Goal: Check status: Check status

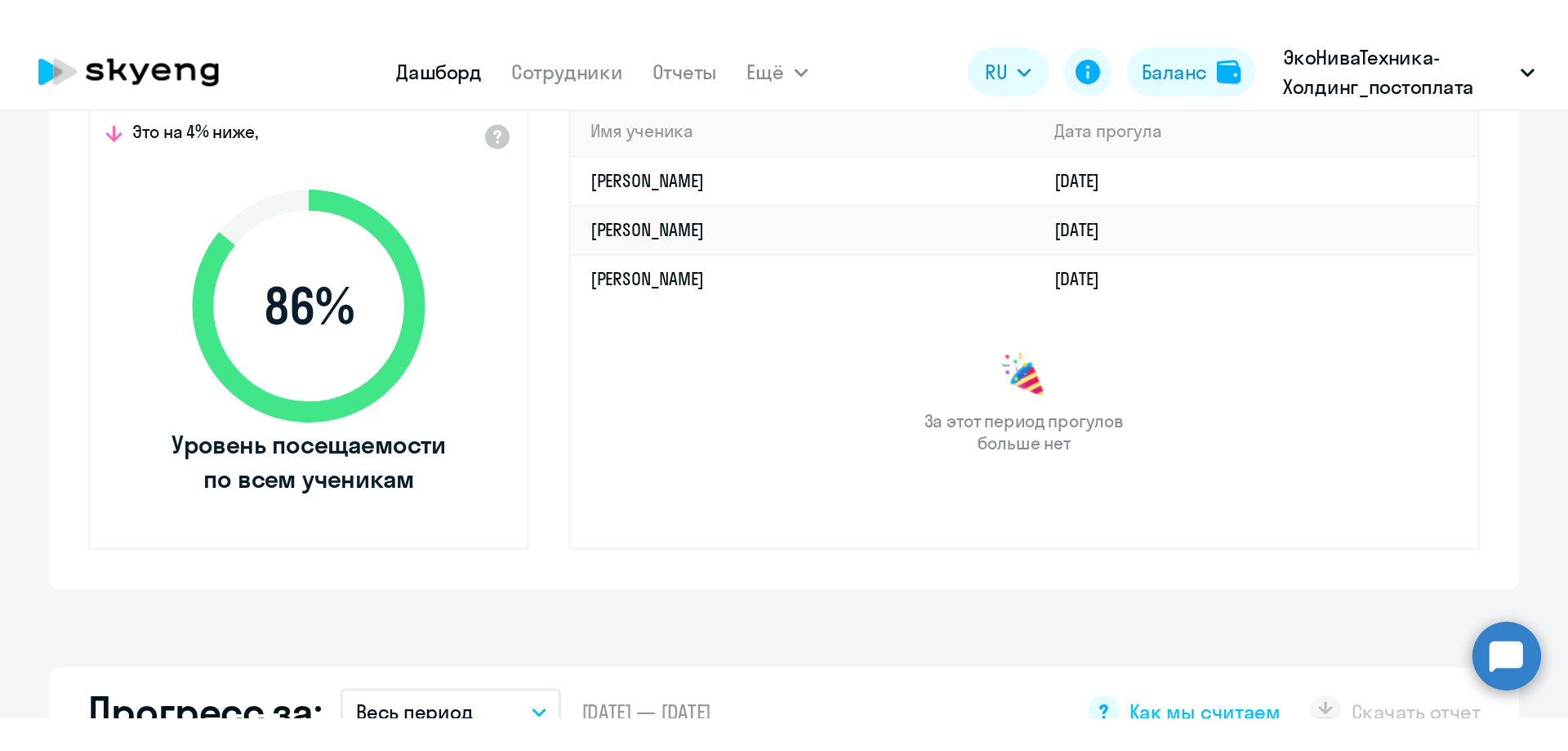
scroll to position [246, 0]
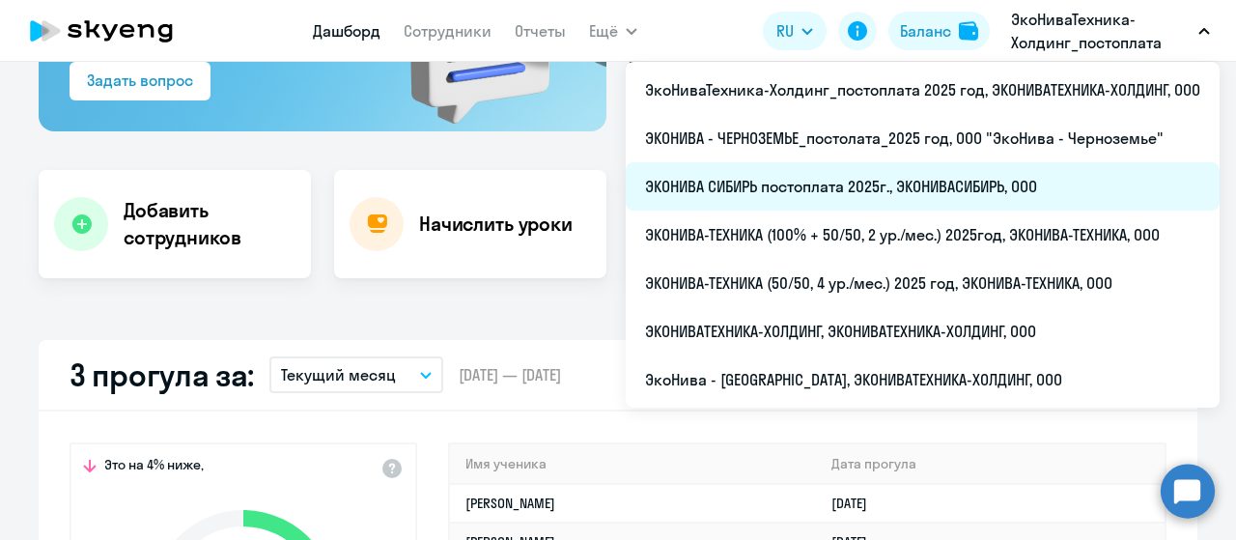
click at [880, 202] on li "ЭКОНИВА СИБИРЬ постоплата 2025г., ЭКОНИВАСИБИРЬ, ООО" at bounding box center [923, 186] width 594 height 48
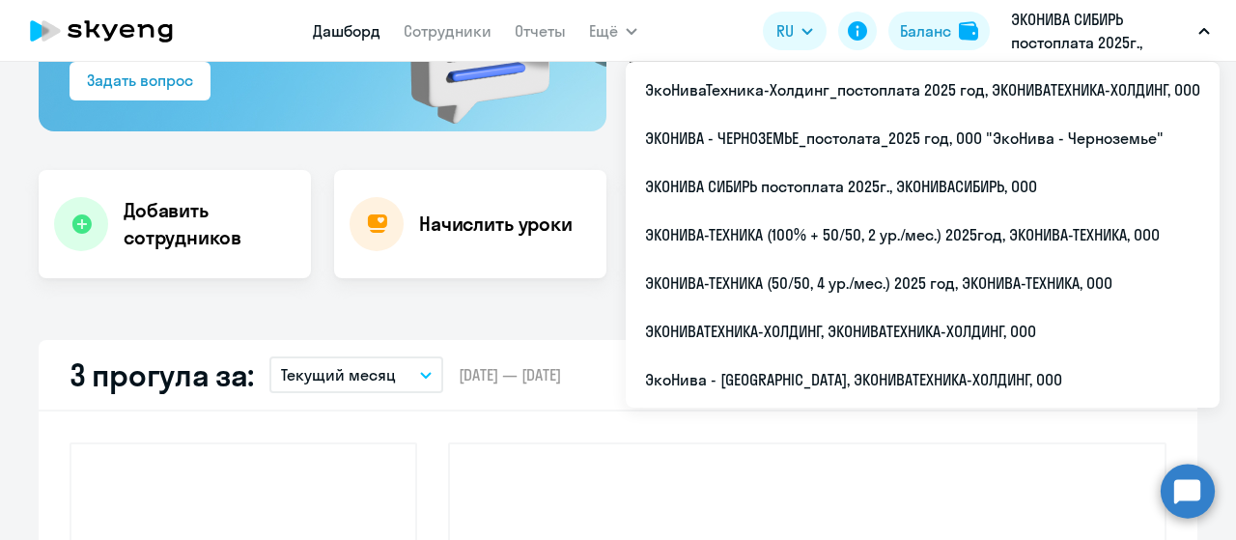
select select "30"
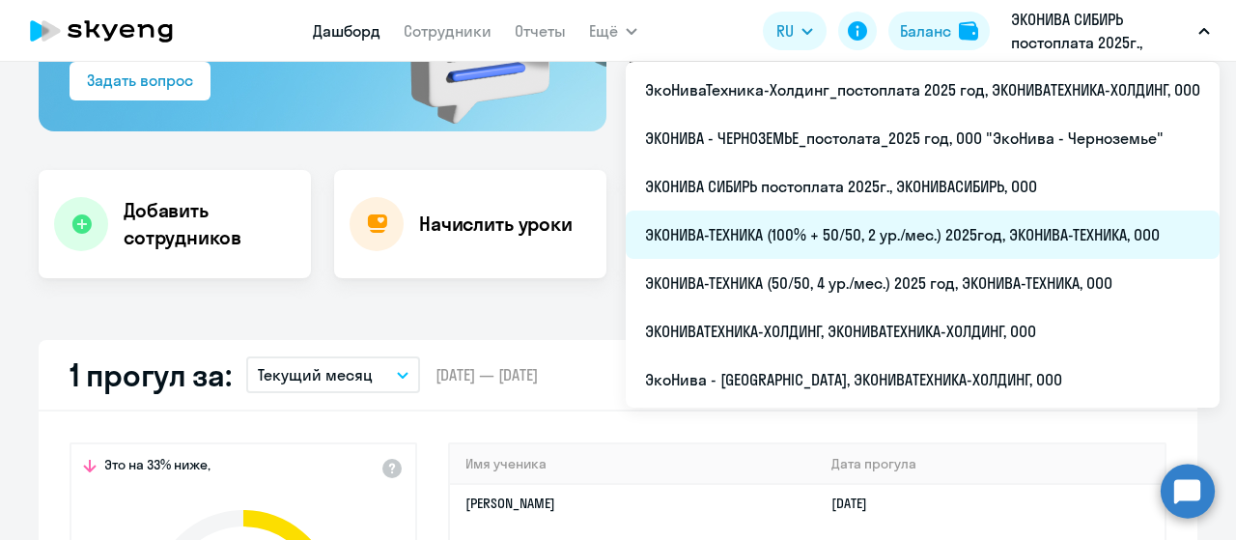
click at [856, 244] on li "ЭКОНИВА-ТЕХНИКА (100% + 50/50, 2 ур./мес.) 2025год, ЭКОНИВА-ТЕХНИКА, ООО" at bounding box center [923, 234] width 594 height 48
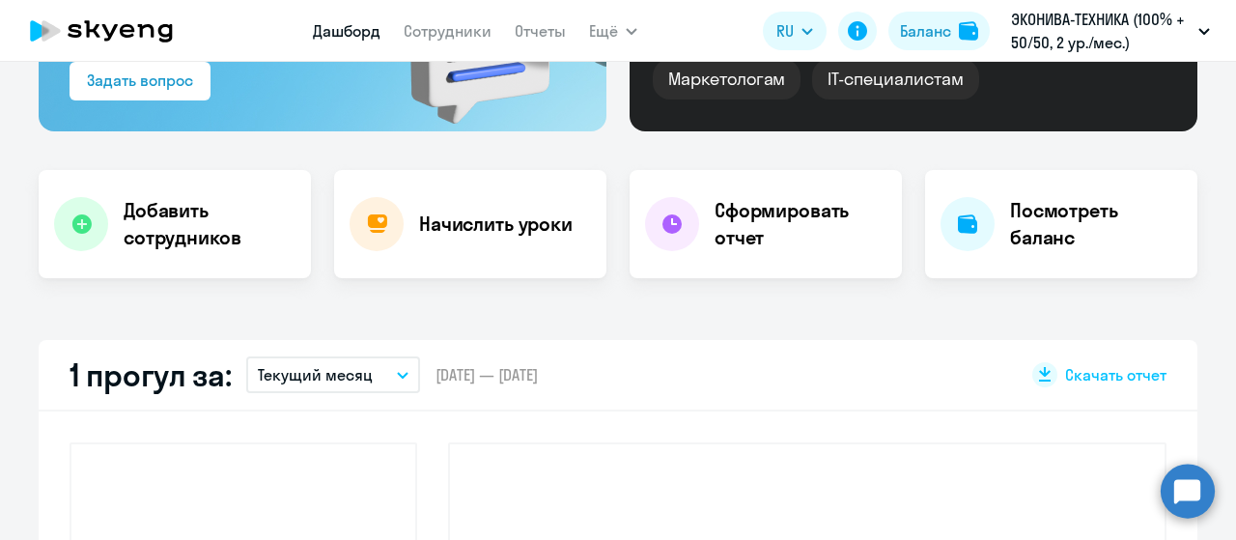
select select "30"
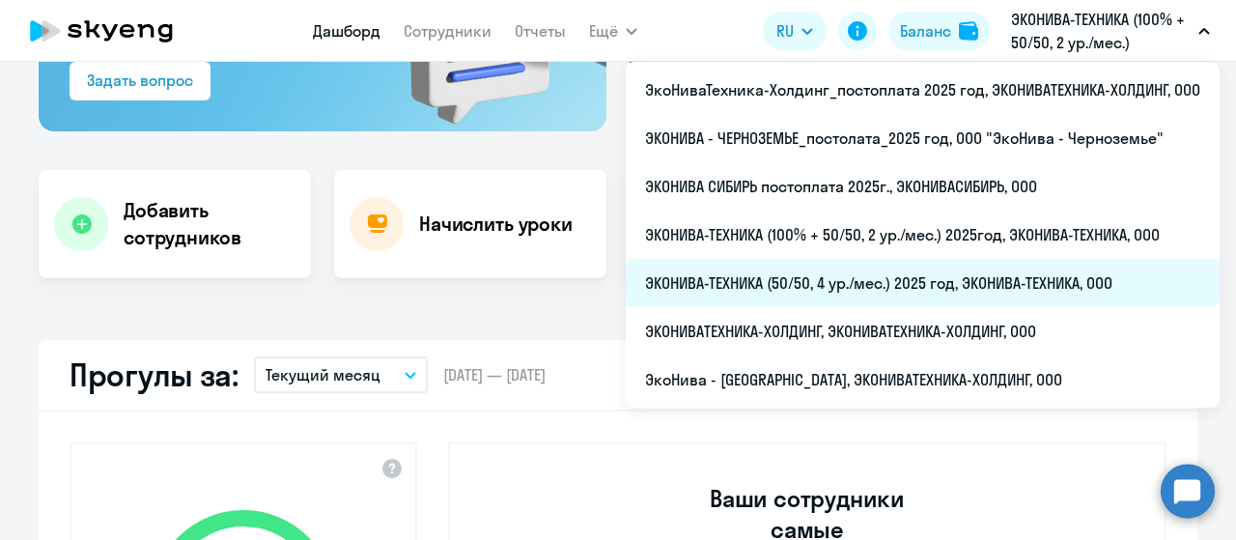
click at [925, 295] on li "ЭКОНИВА-ТЕХНИКА (50/50, 4 ур./мес.) 2025 год, ЭКОНИВА-ТЕХНИКА, ООО" at bounding box center [923, 283] width 594 height 48
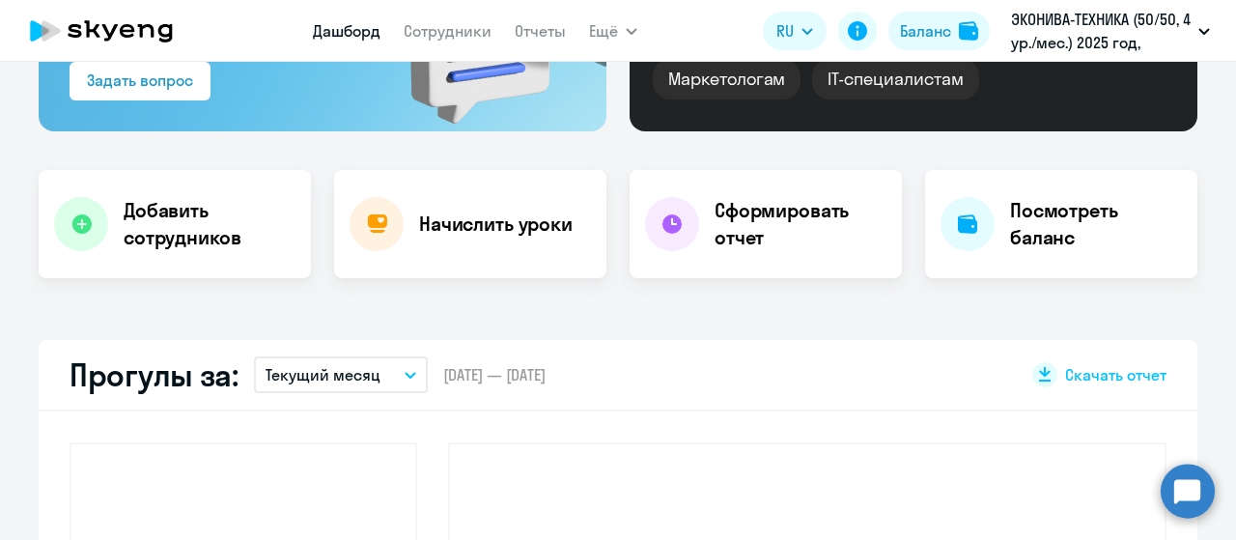
select select "30"
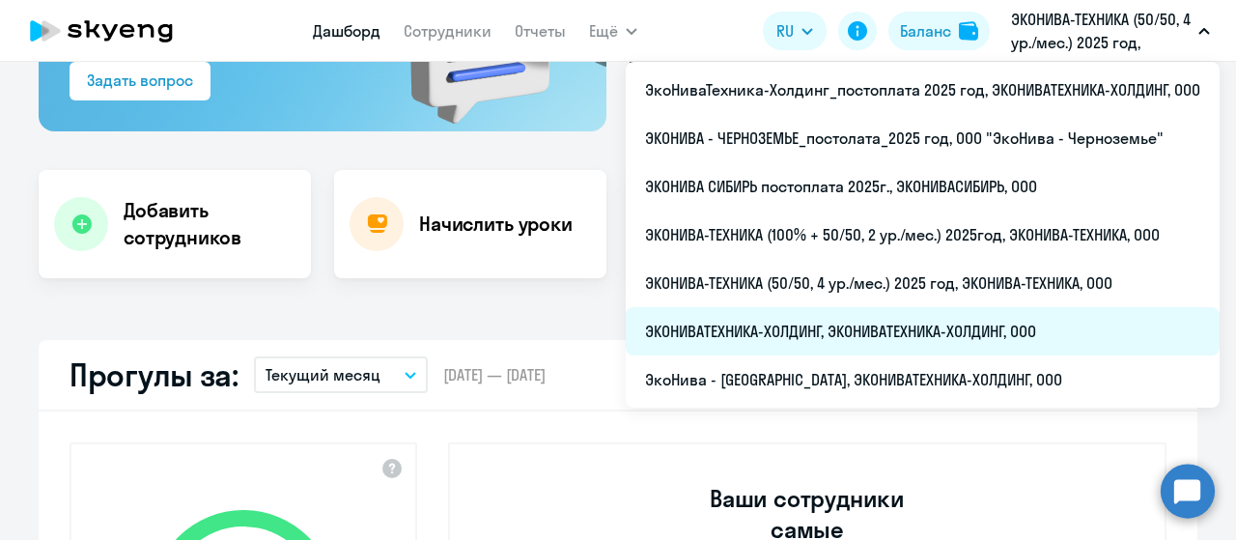
click at [884, 320] on li "ЭКОНИВАТЕХНИКА-ХОЛДИНГ, ЭКОНИВАТЕХНИКА-ХОЛДИНГ, ООО" at bounding box center [923, 331] width 594 height 48
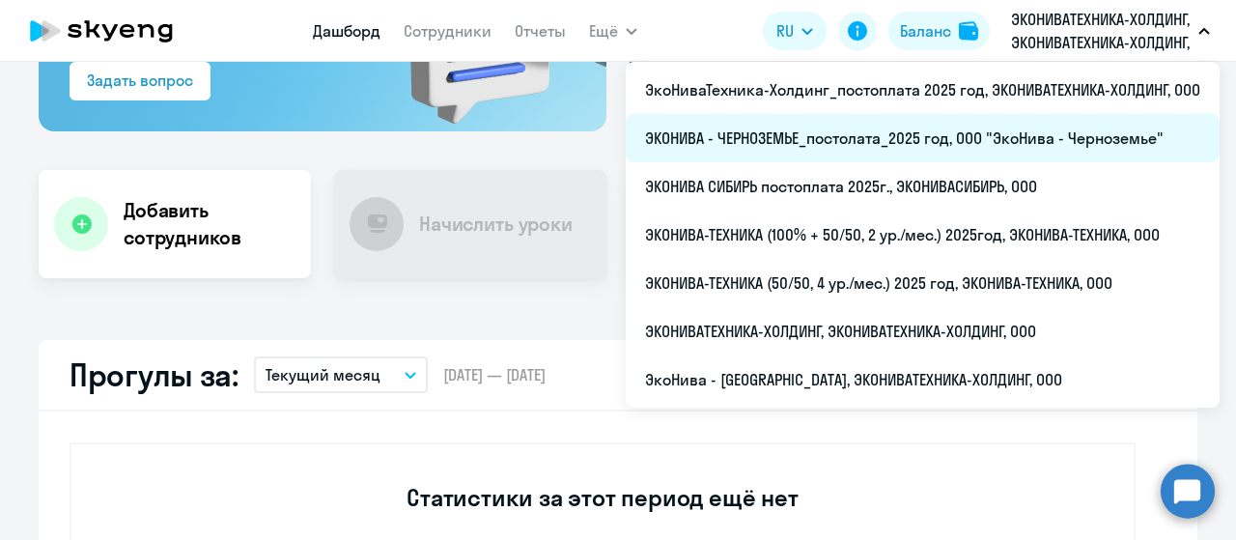
click at [915, 129] on li "ЭКОНИВА - ЧЕРНОЗЕМЬЕ_постолата_2025 год, ООО "ЭкоНива - Черноземье"" at bounding box center [923, 138] width 594 height 48
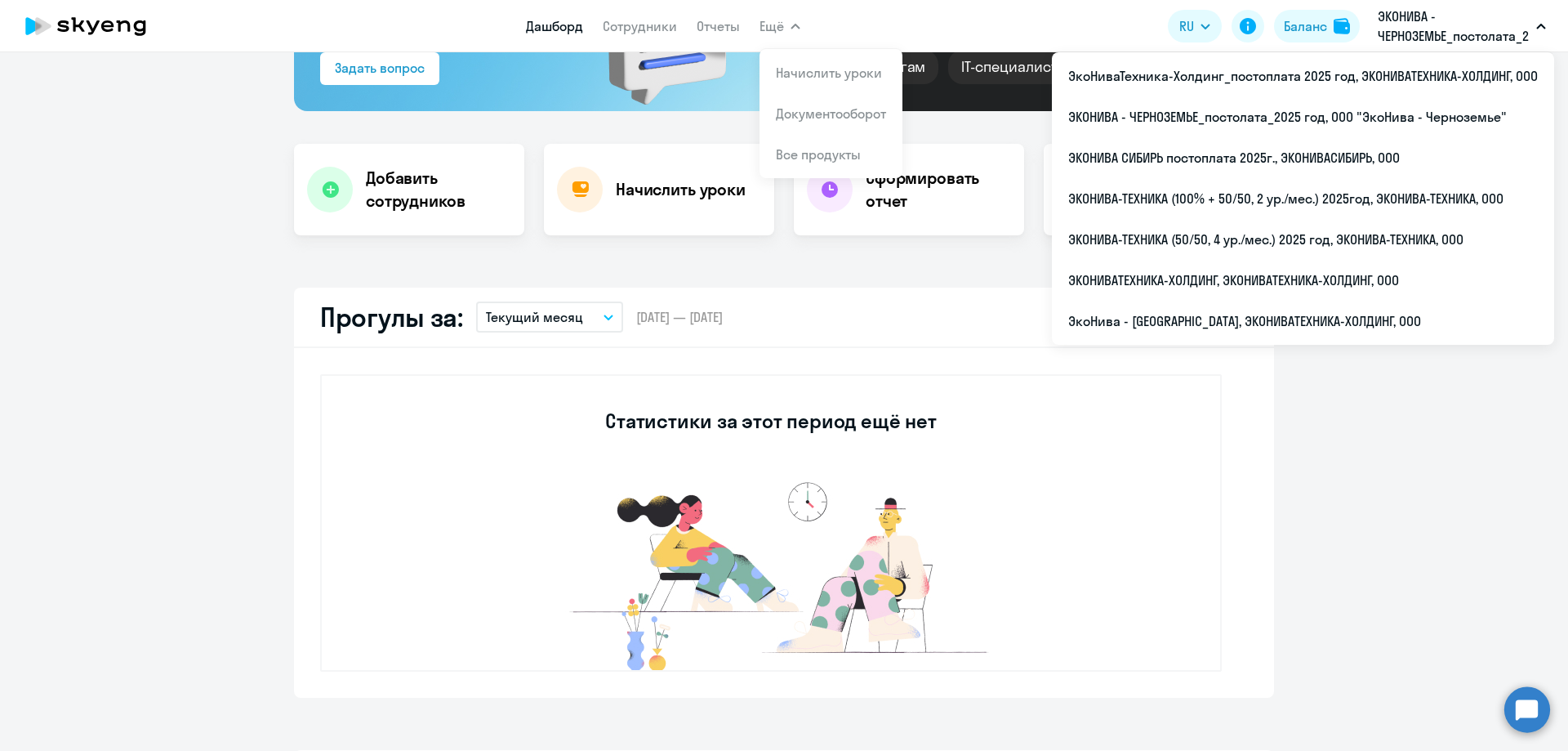
scroll to position [246, 0]
